Goal: Task Accomplishment & Management: Complete application form

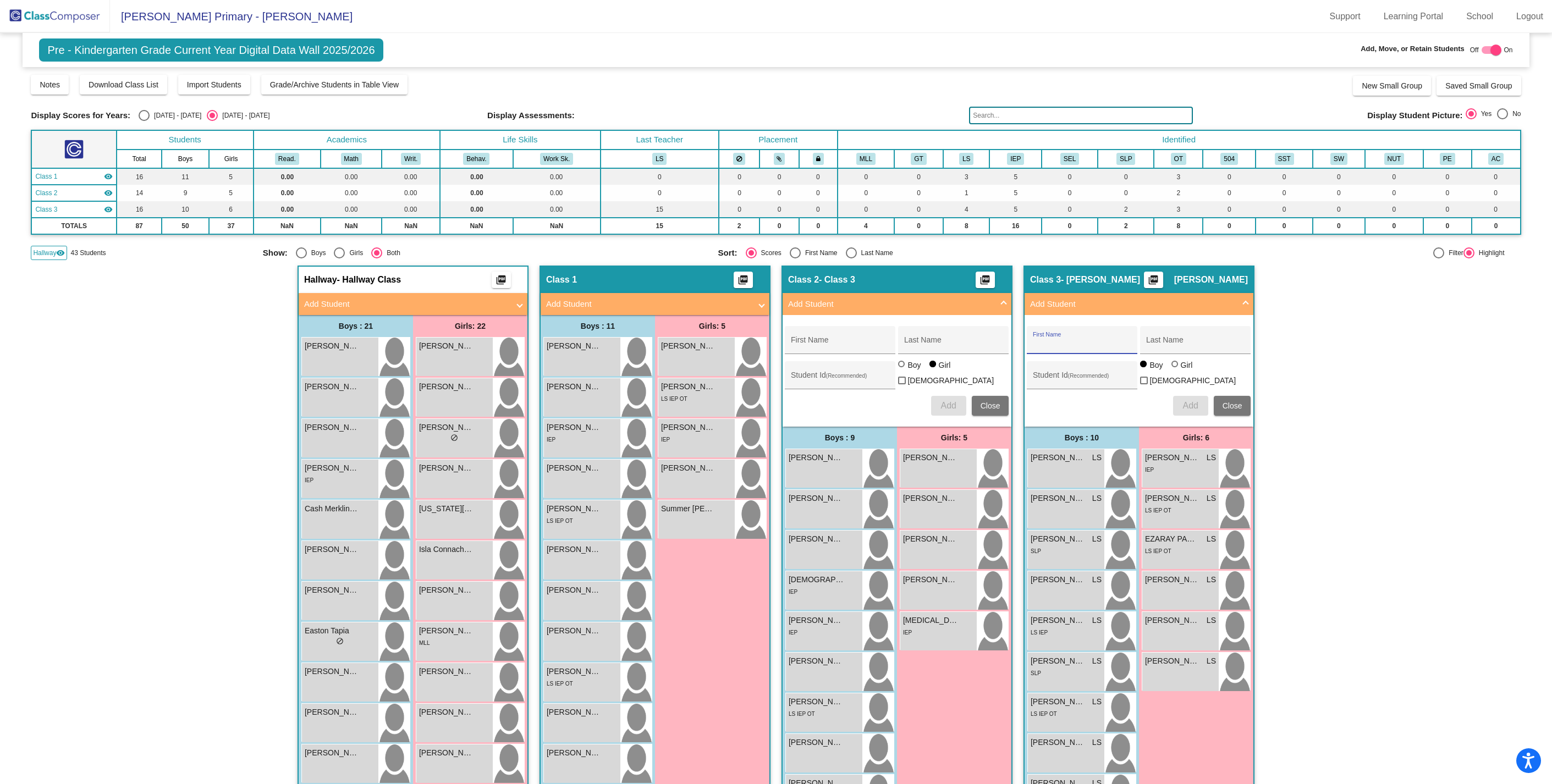
scroll to position [170, 0]
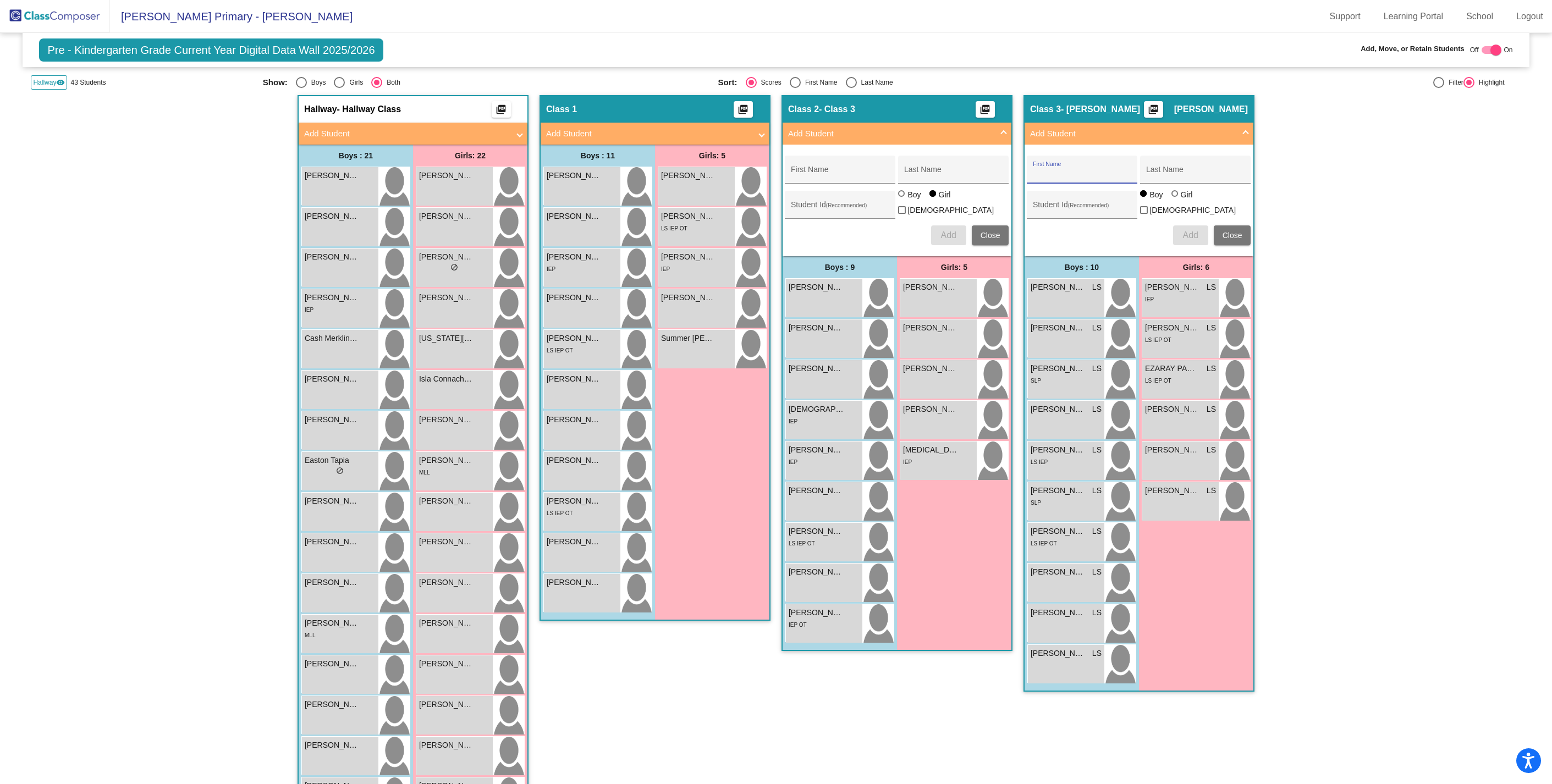
click at [1226, 231] on span "Close" at bounding box center [1232, 235] width 20 height 9
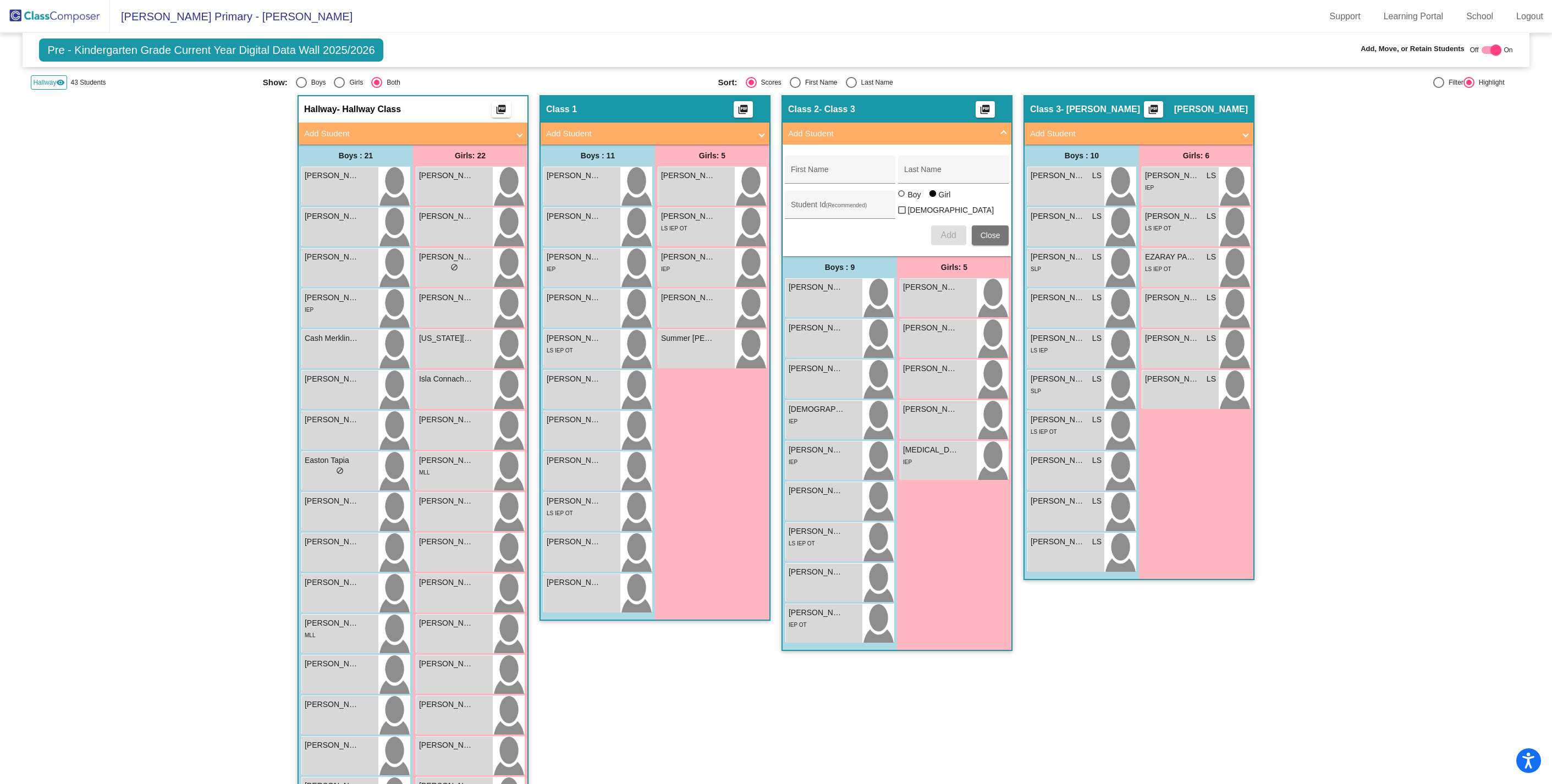
click at [983, 233] on span "Close" at bounding box center [990, 235] width 20 height 9
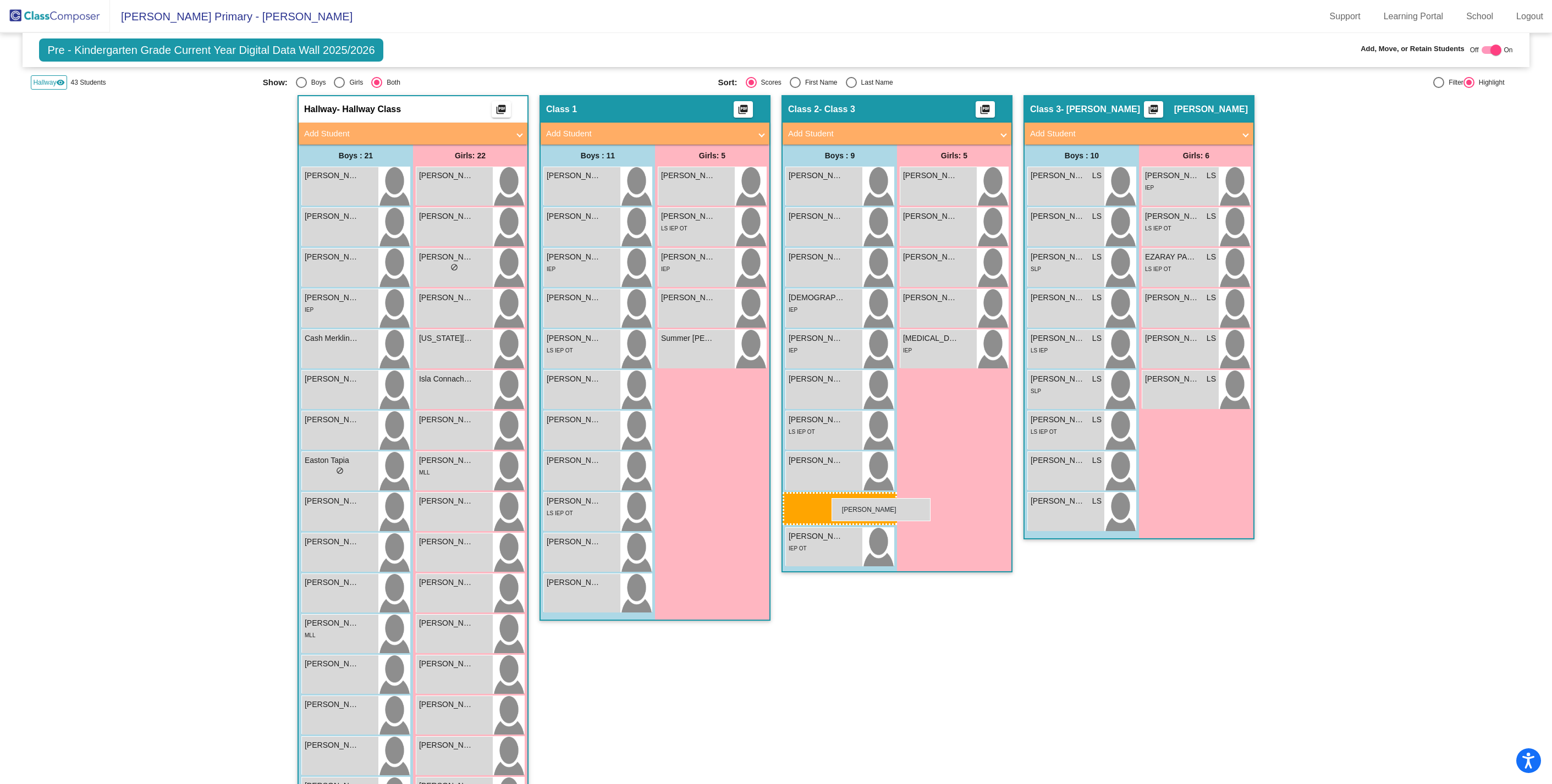
drag, startPoint x: 1066, startPoint y: 550, endPoint x: 828, endPoint y: 496, distance: 244.0
click at [1126, 133] on mat-panel-title "Add Student" at bounding box center [1132, 133] width 204 height 13
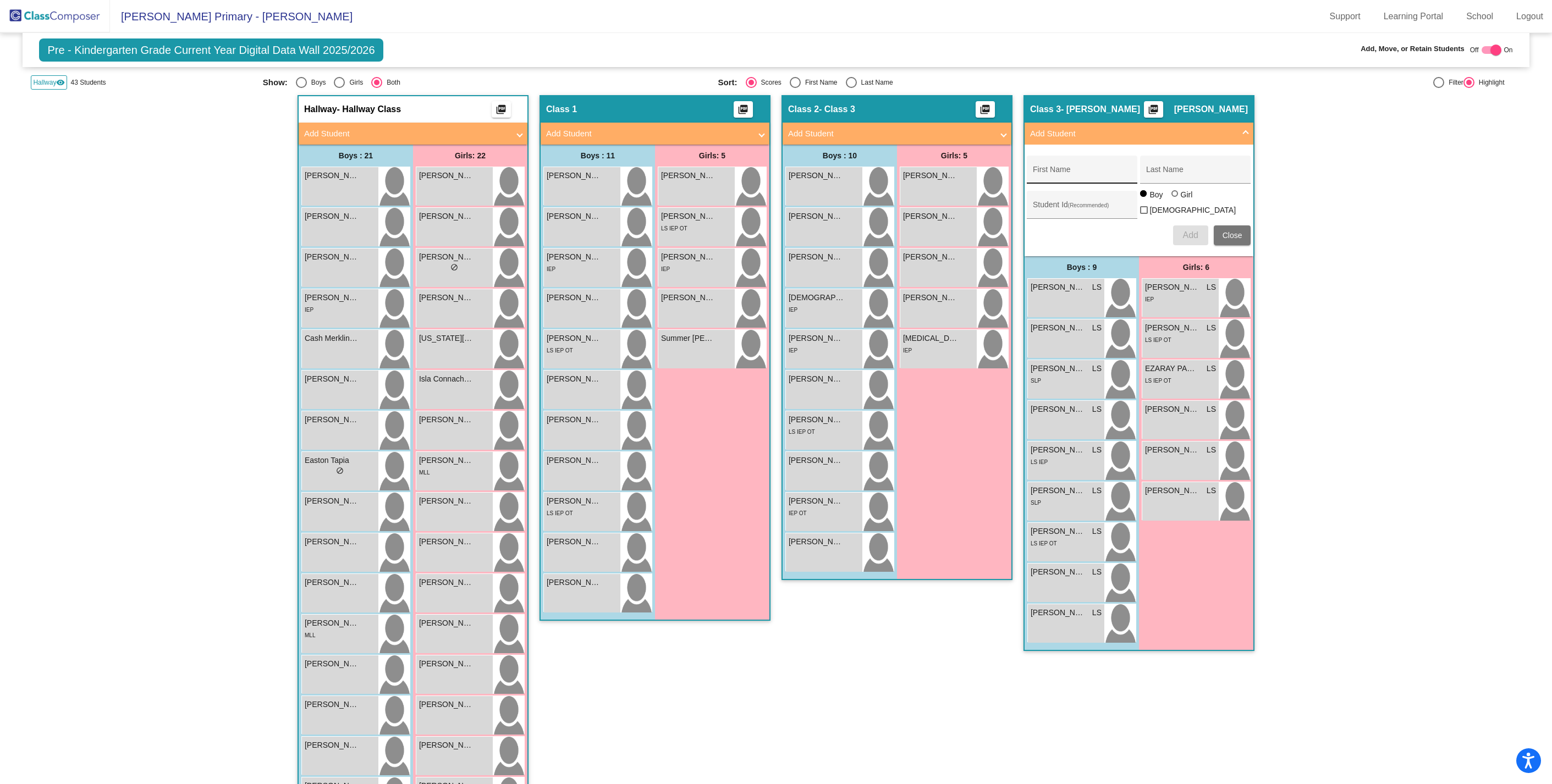
click at [1065, 173] on input "First Name" at bounding box center [1082, 173] width 99 height 9
type input "[PERSON_NAME]"
click at [1197, 172] on input "Last Name" at bounding box center [1195, 173] width 99 height 9
type input "[PERSON_NAME]"
click at [1185, 230] on span "Add" at bounding box center [1189, 235] width 15 height 9
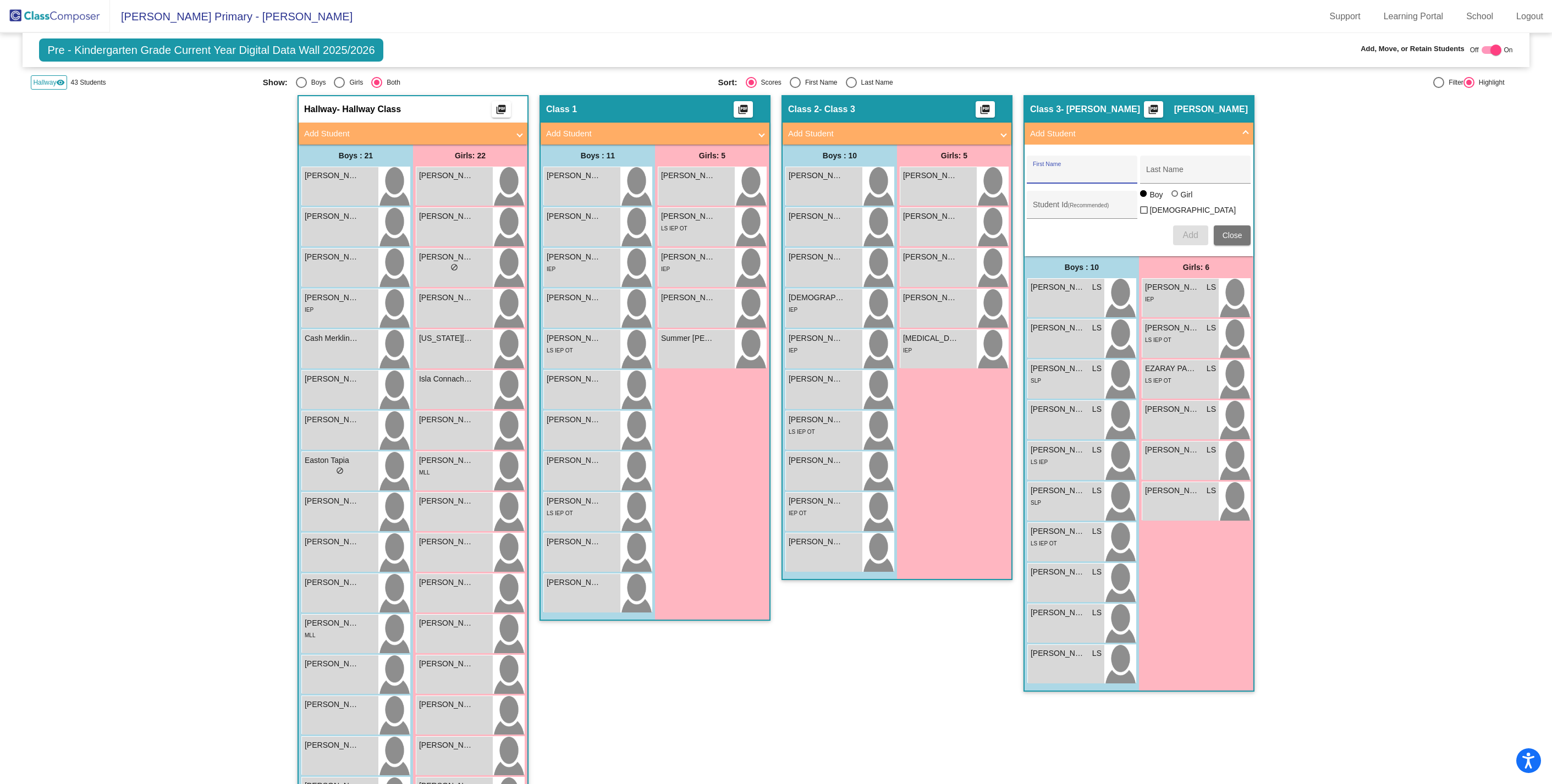
click at [48, 79] on span "Hallway" at bounding box center [44, 82] width 23 height 10
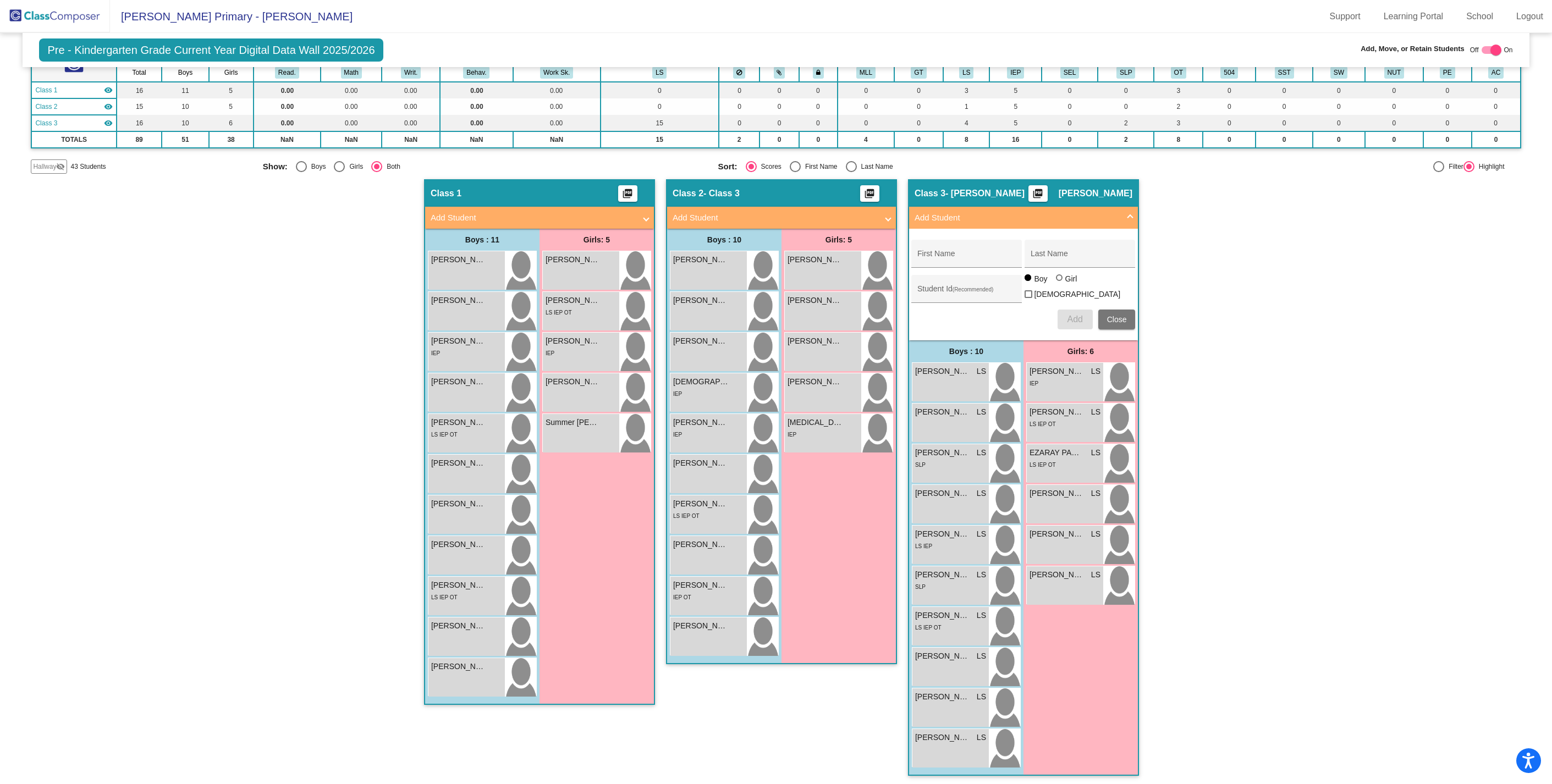
click at [1123, 216] on span "Add Student" at bounding box center [1021, 218] width 213 height 13
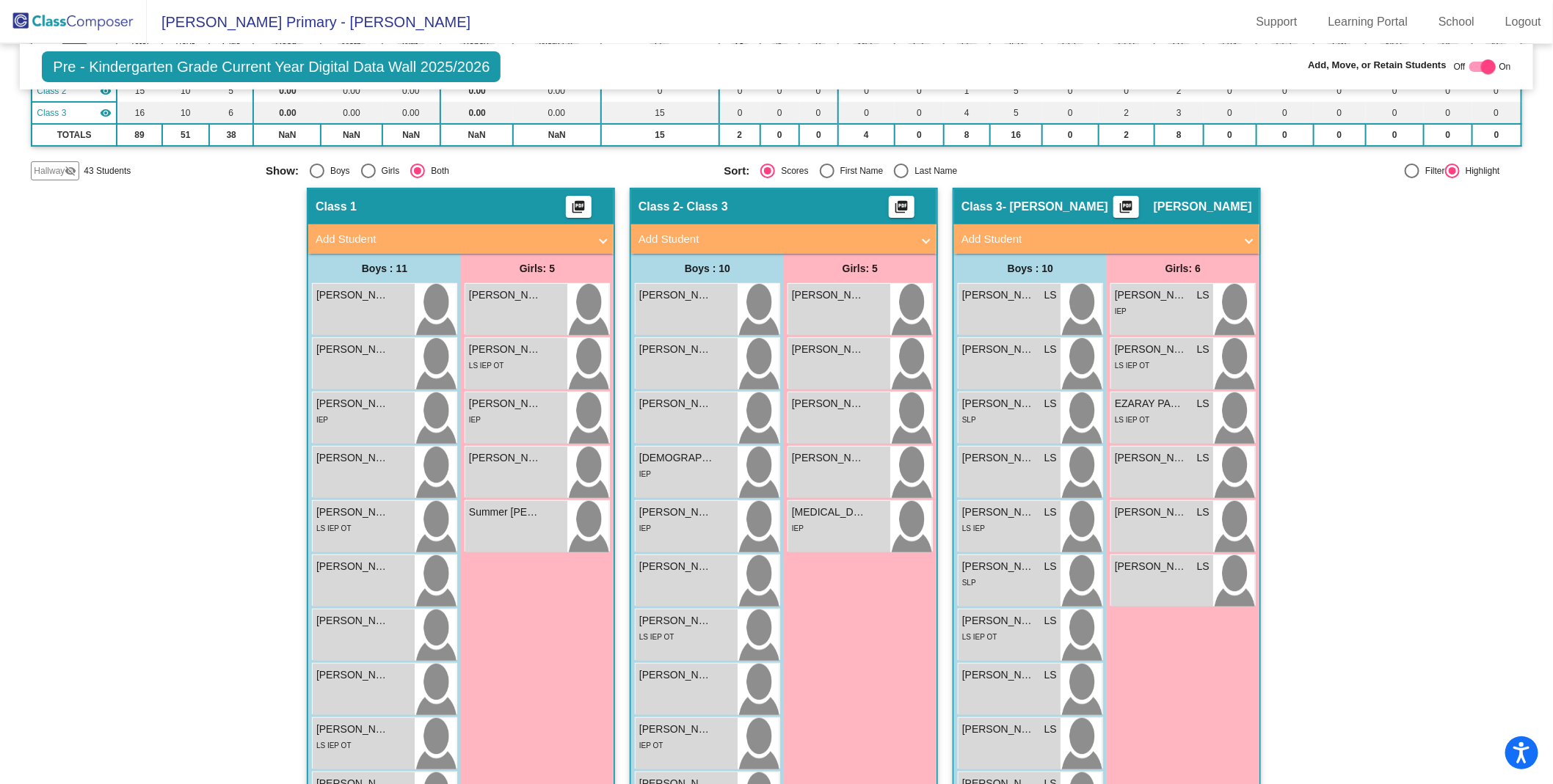
scroll to position [282, 0]
